Goal: Task Accomplishment & Management: Complete application form

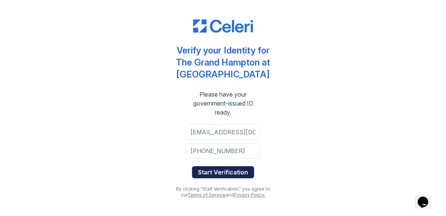
click at [240, 171] on button "Start Verification" at bounding box center [223, 172] width 62 height 12
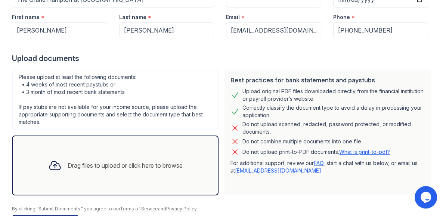
scroll to position [125, 0]
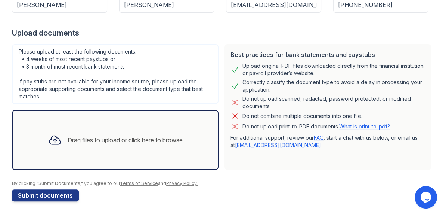
click at [129, 139] on div "Drag files to upload or click here to browse" at bounding box center [125, 139] width 115 height 9
